Goal: Check status: Check status

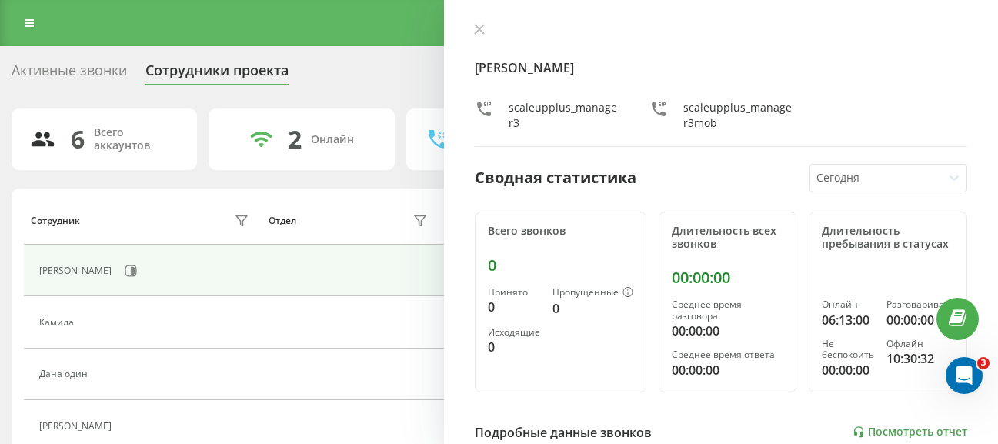
drag, startPoint x: 476, startPoint y: 30, endPoint x: 169, endPoint y: 264, distance: 386.1
click at [169, 264] on div "Активные звонки Сотрудники проекта Выберите отдел 6 Всего аккаунтов 2 Онлайн 0 …" at bounding box center [499, 330] width 975 height 544
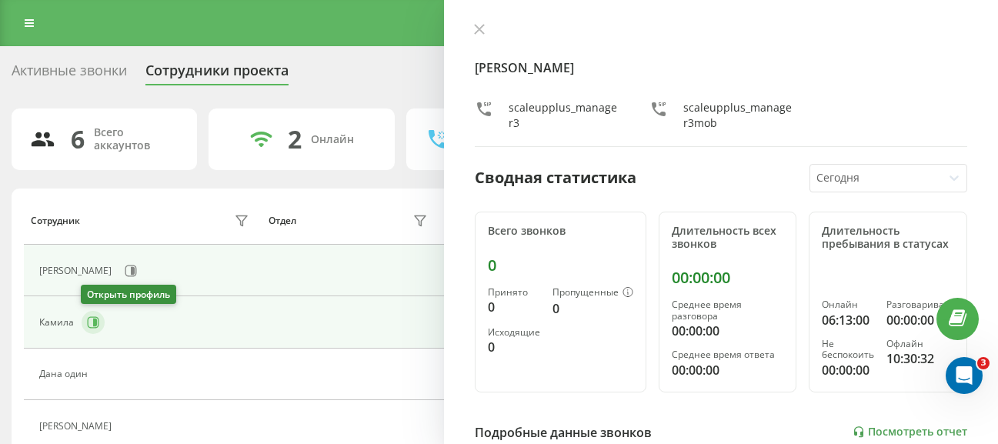
click at [87, 317] on icon at bounding box center [93, 322] width 12 height 12
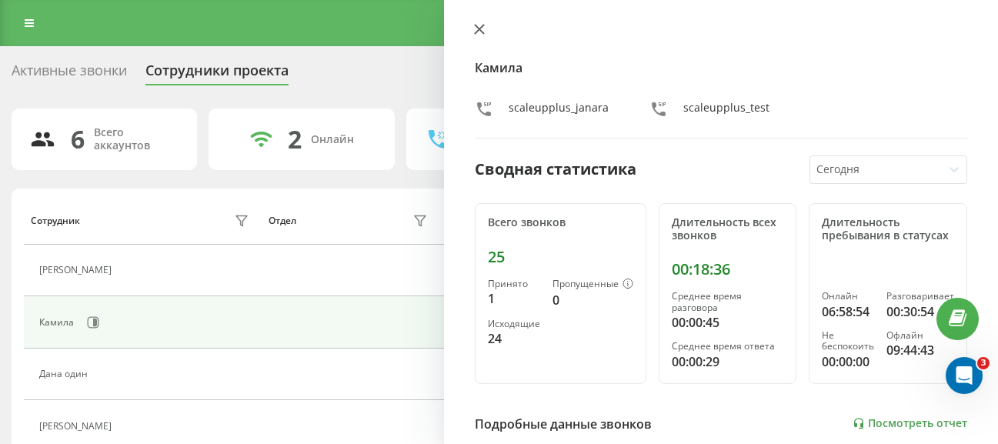
click at [481, 28] on icon at bounding box center [479, 29] width 9 height 9
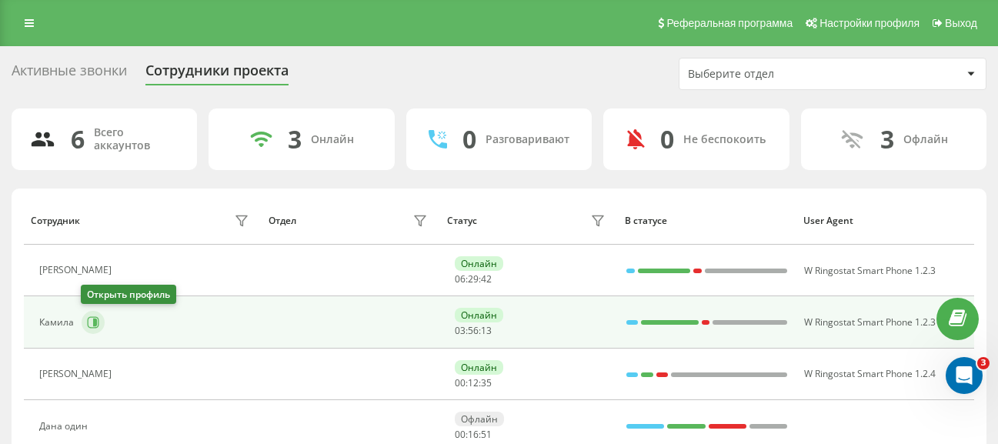
click at [88, 326] on icon at bounding box center [93, 322] width 12 height 12
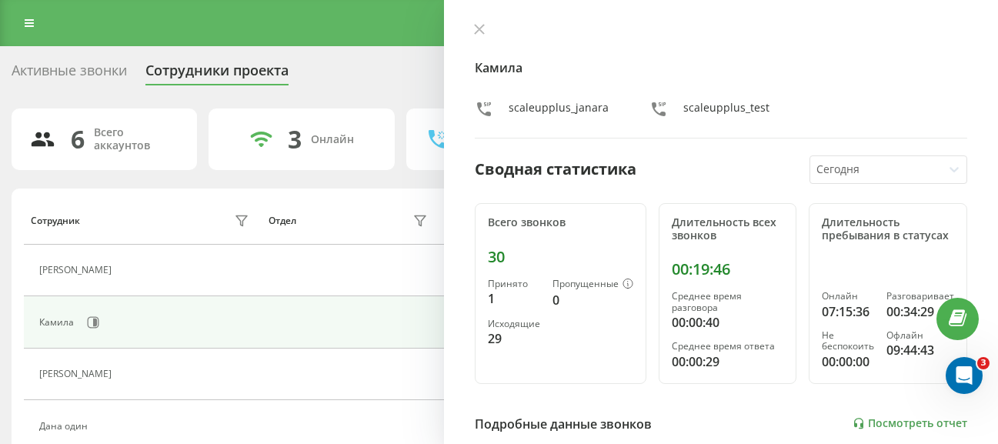
click at [482, 22] on div "[PERSON_NAME] scaleupplus_janara scaleupplus_test Сводная статистика [DATE] Все…" at bounding box center [721, 222] width 554 height 444
click at [481, 34] on icon at bounding box center [479, 29] width 11 height 11
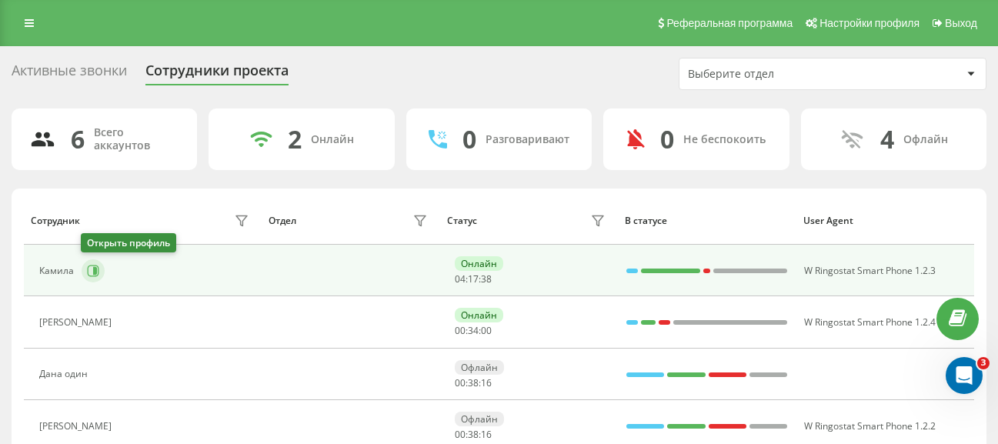
click at [87, 277] on button at bounding box center [93, 270] width 23 height 23
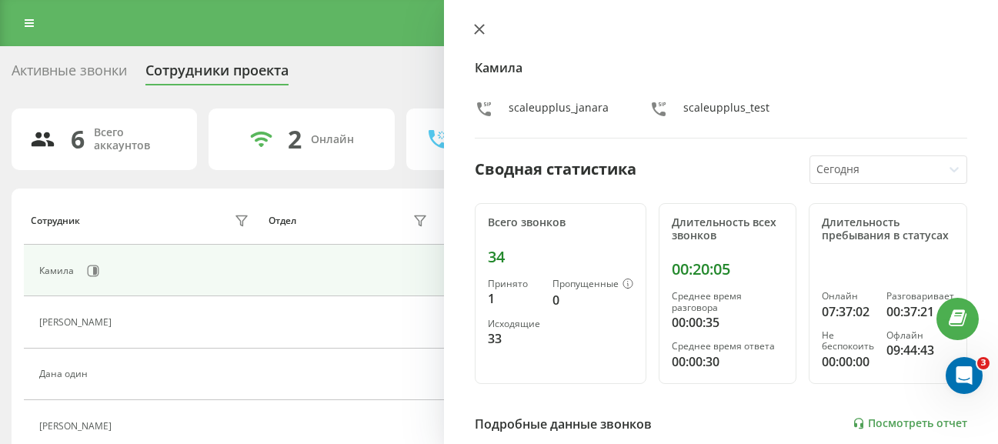
click at [485, 25] on button at bounding box center [480, 30] width 20 height 15
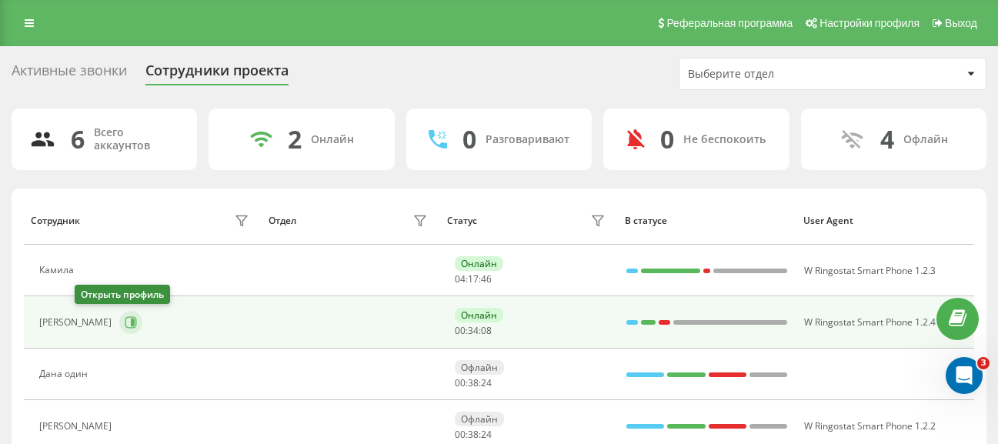
click at [131, 325] on icon at bounding box center [133, 323] width 4 height 8
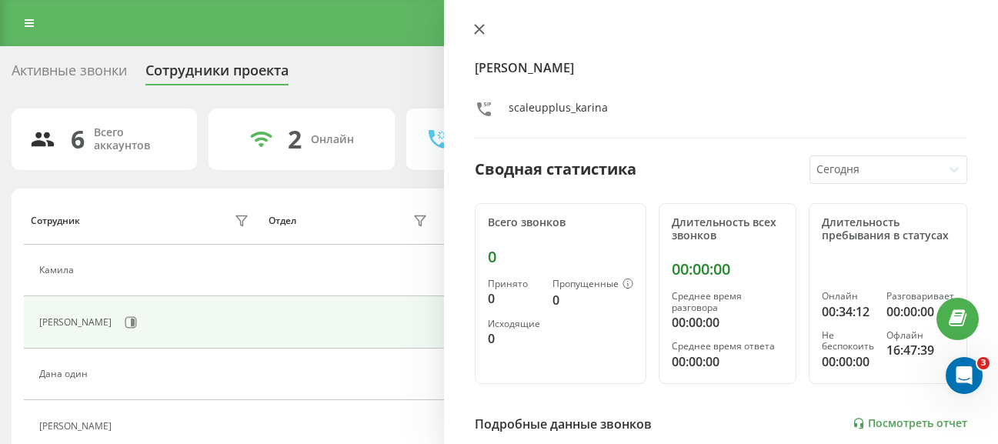
click at [476, 32] on icon at bounding box center [479, 29] width 9 height 9
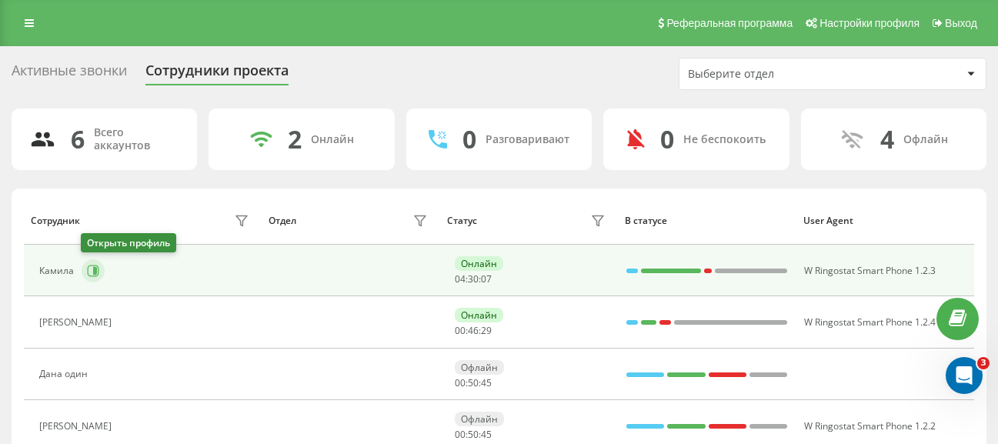
click at [94, 277] on button at bounding box center [93, 270] width 23 height 23
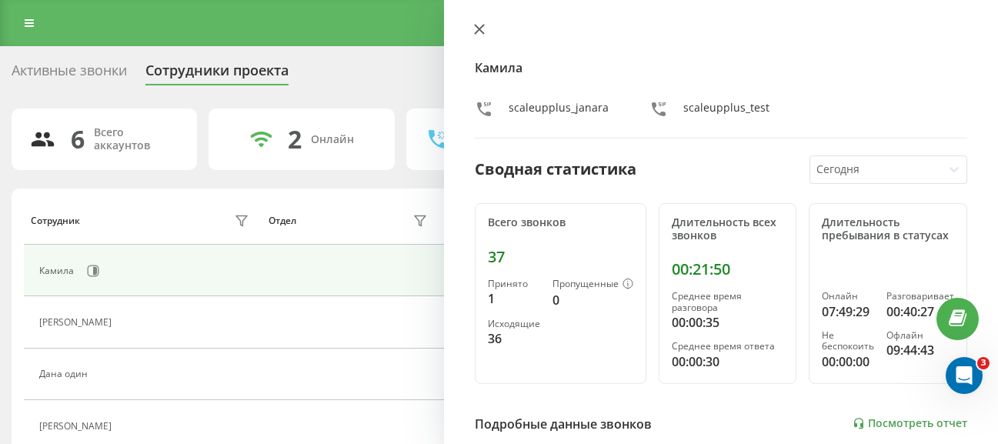
click at [477, 31] on icon at bounding box center [479, 29] width 9 height 9
click at [486, 30] on button at bounding box center [480, 30] width 20 height 15
